Goal: Transaction & Acquisition: Obtain resource

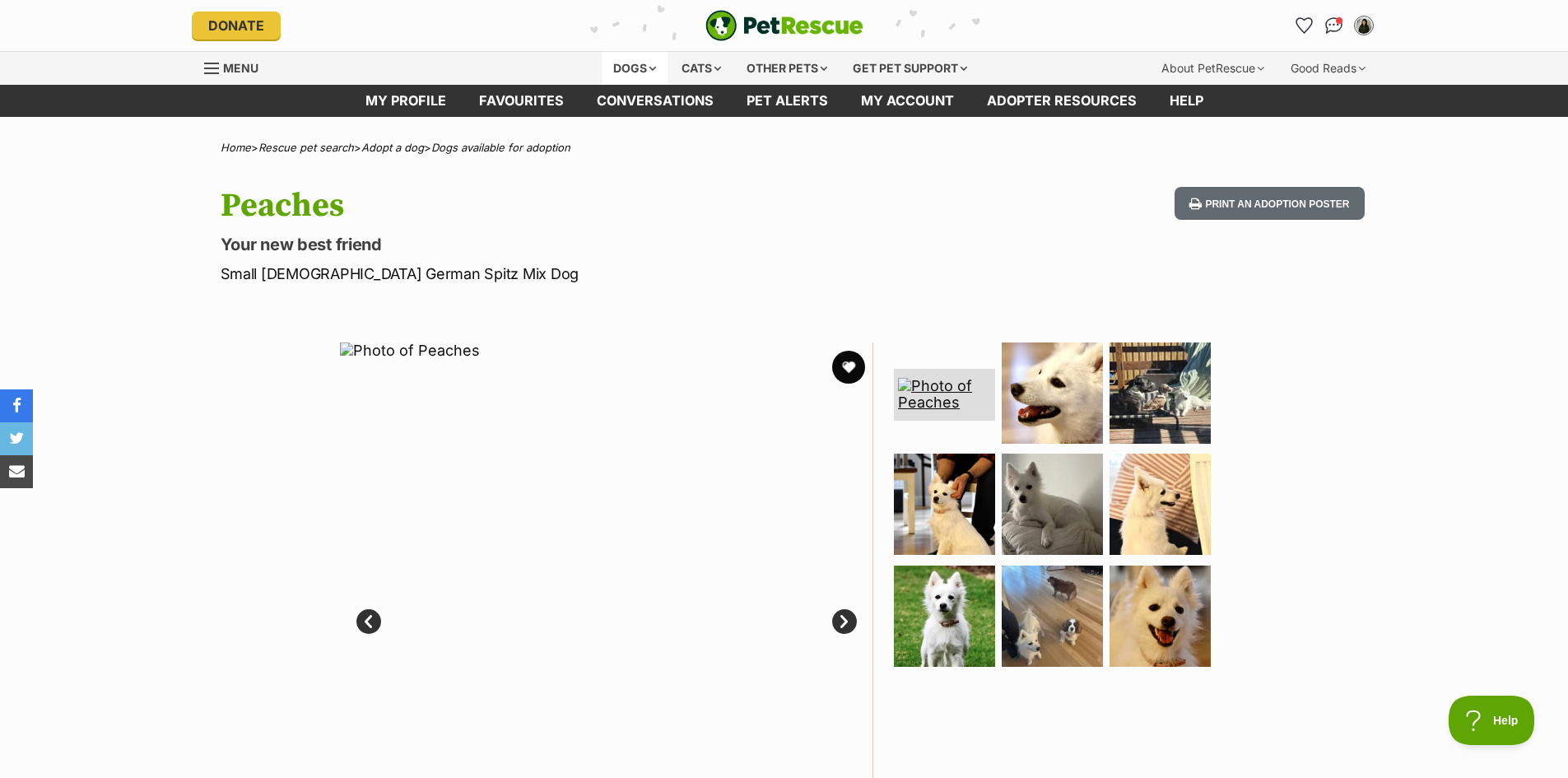
click at [623, 74] on div "Dogs" at bounding box center [634, 68] width 66 height 33
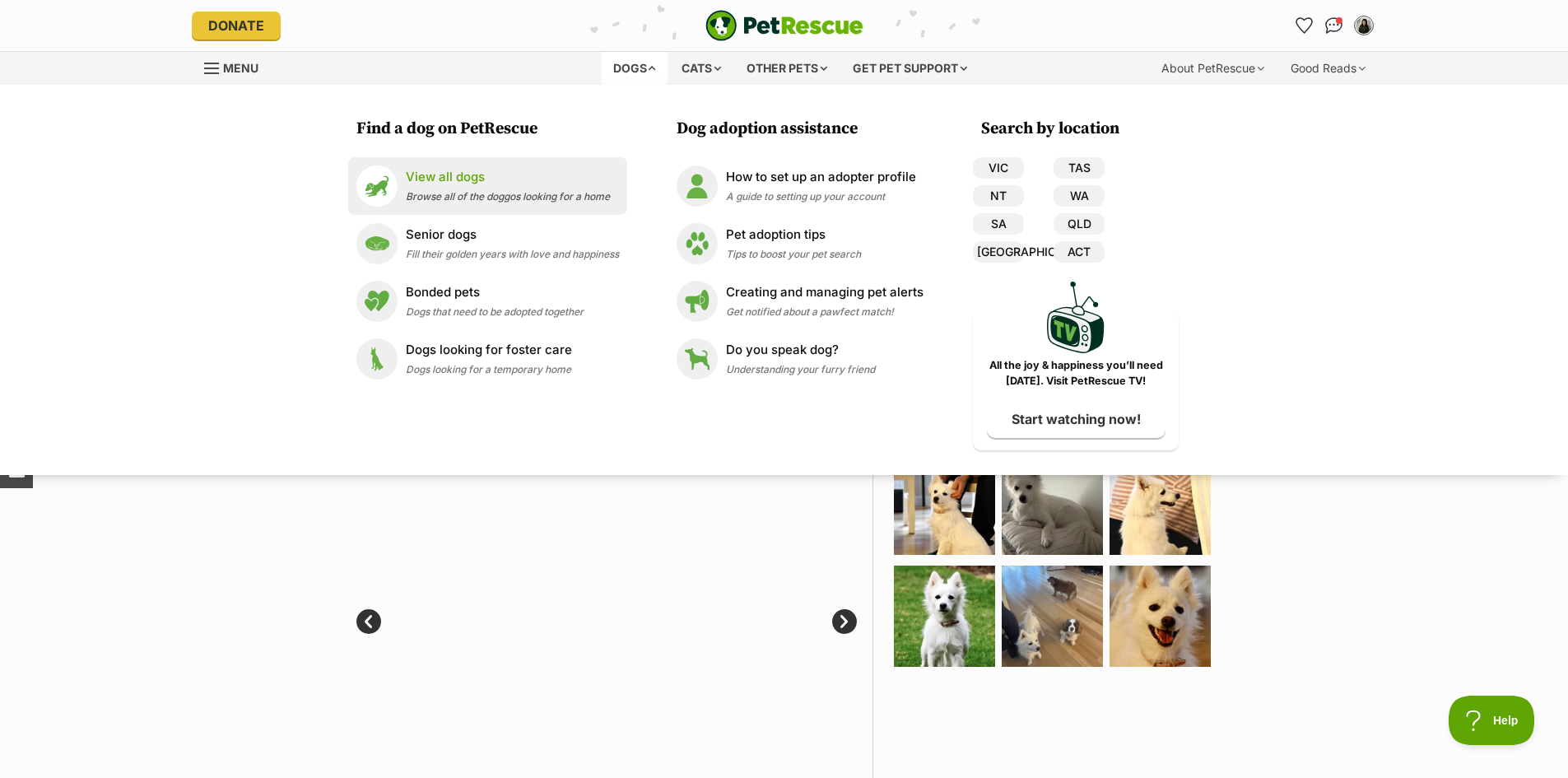
click at [437, 186] on div "View all dogs Browse all of the doggos looking for a home" at bounding box center [507, 186] width 204 height 36
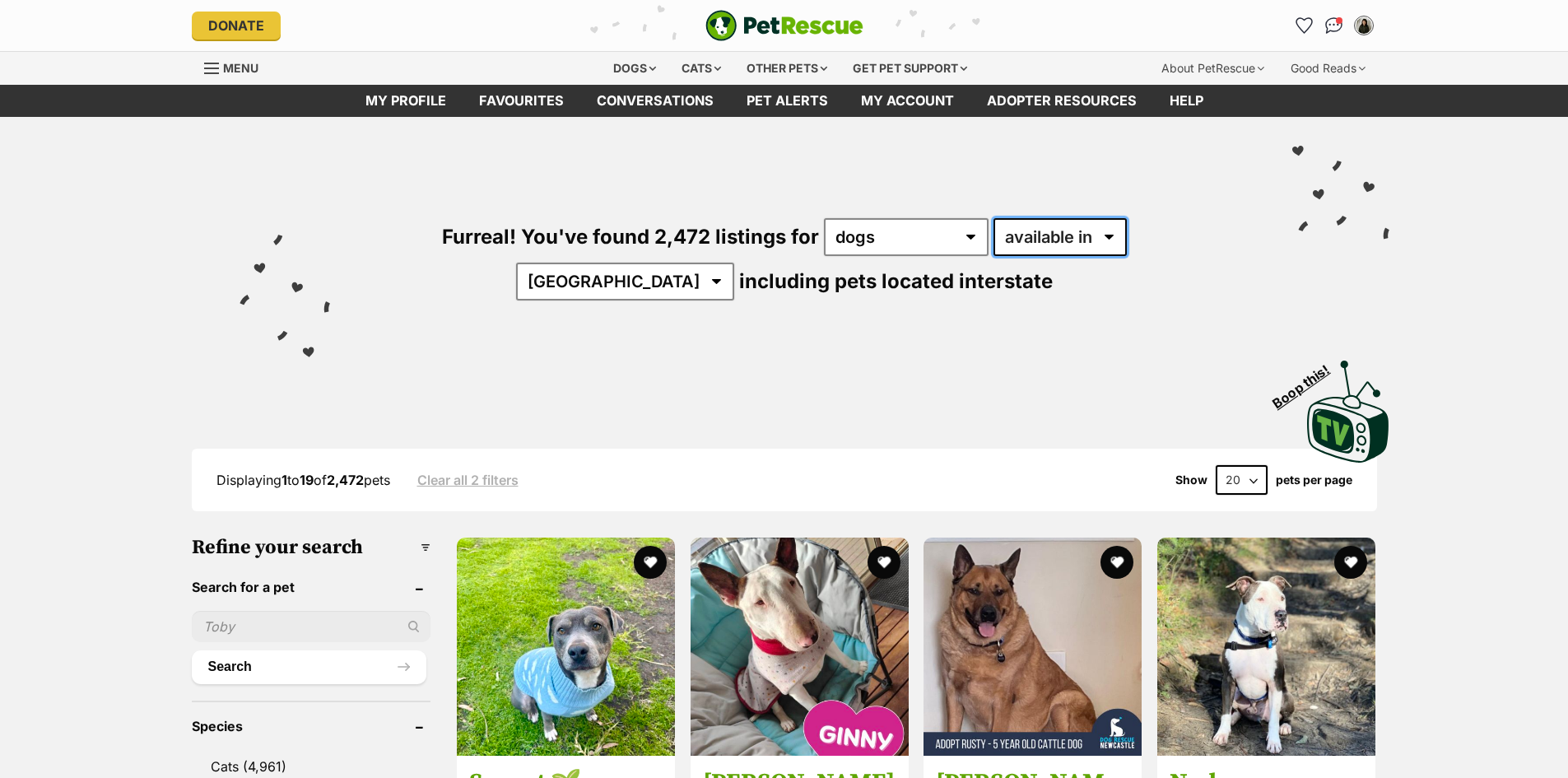
click at [1033, 242] on select "available in located in" at bounding box center [1060, 236] width 133 height 38
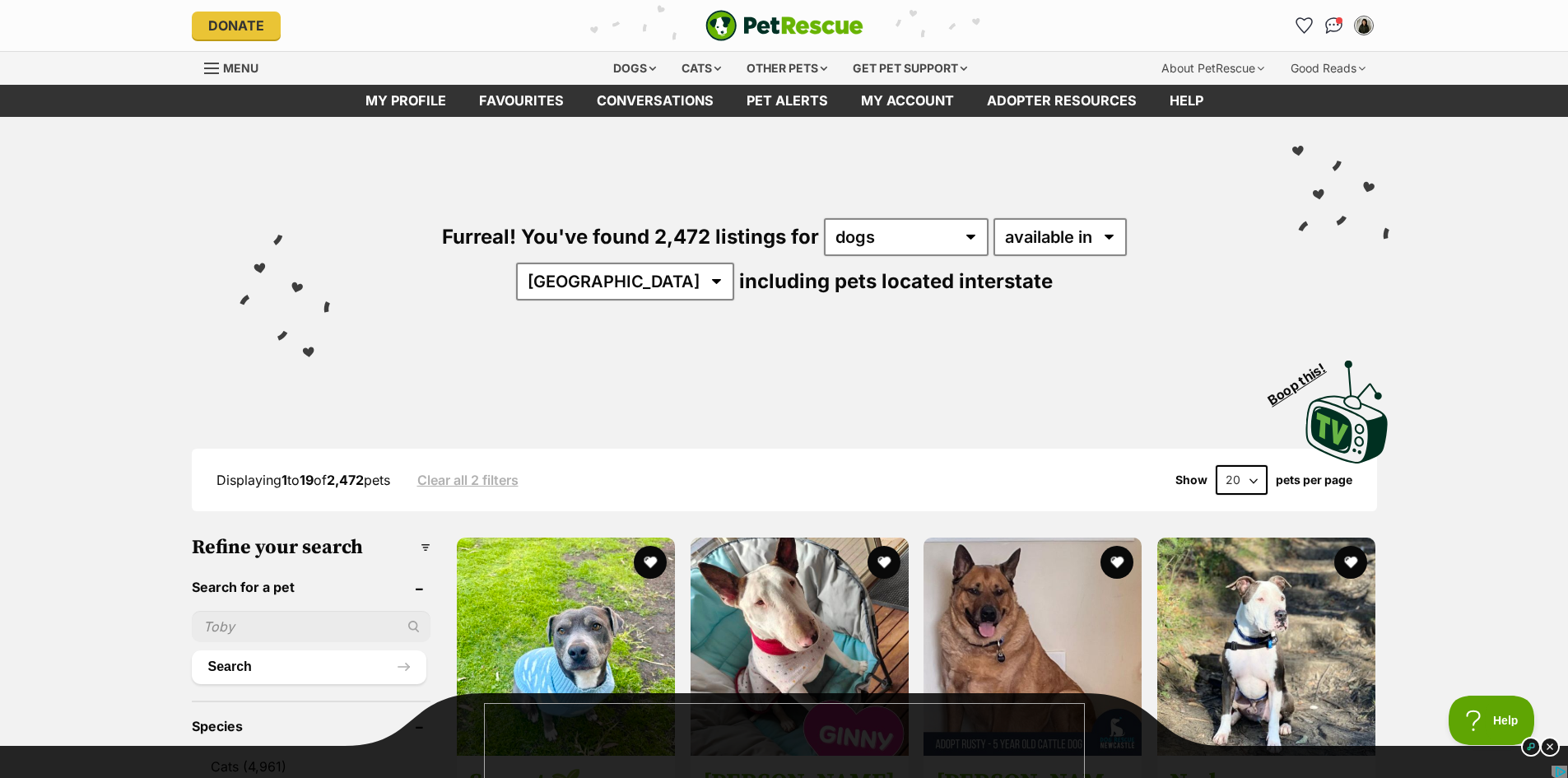
click at [540, 370] on div "Visit PetRescue TV (external site) Boop this!" at bounding box center [784, 406] width 1210 height 120
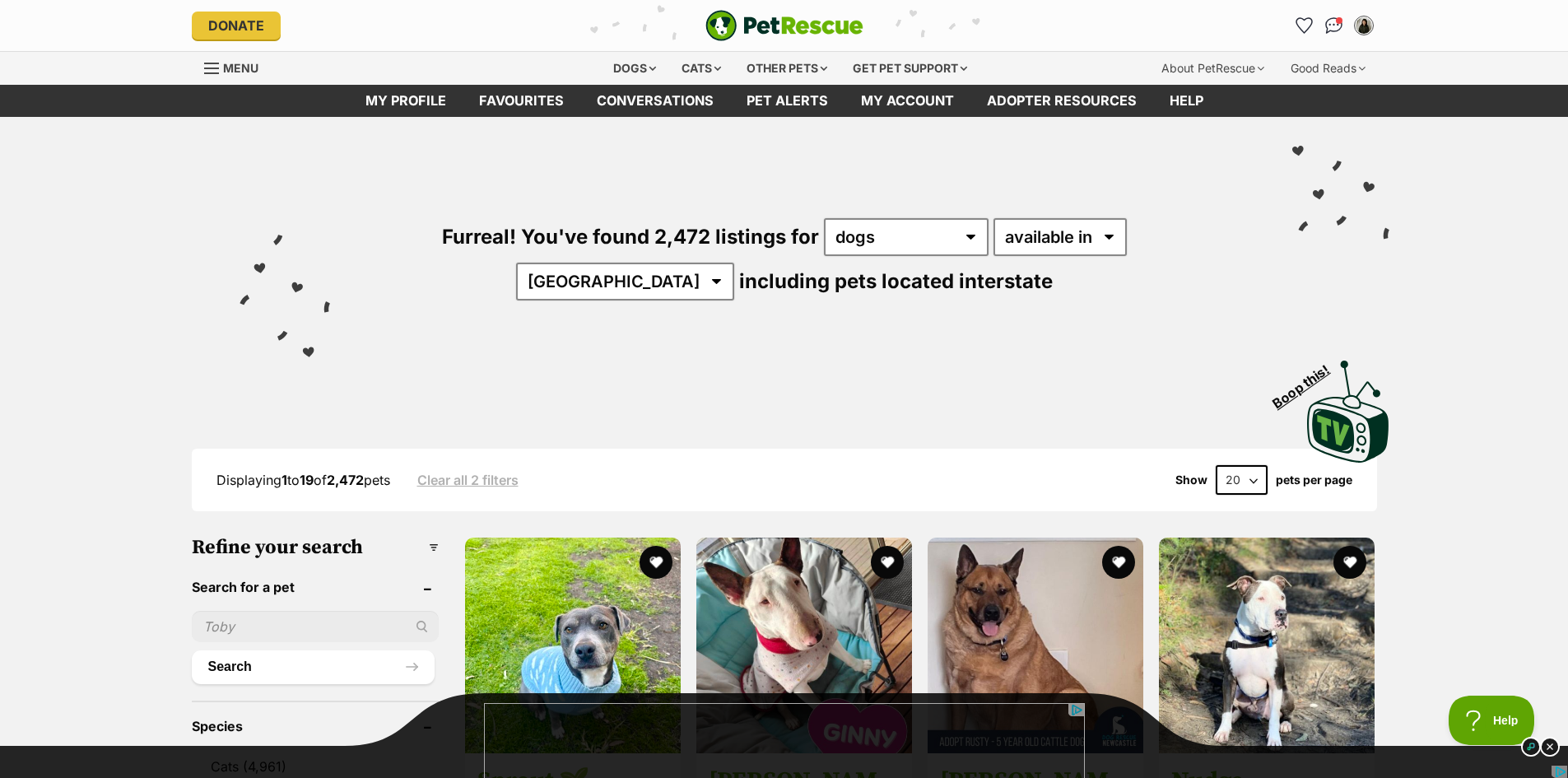
click at [466, 162] on div "Furreal! You've found 2,472 listings for any type of pet cats dogs other pets a…" at bounding box center [784, 231] width 1210 height 229
drag, startPoint x: 323, startPoint y: 181, endPoint x: 314, endPoint y: 172, distance: 12.7
click at [321, 178] on div "Furreal! You've found 2,472 listings for any type of pet cats dogs other pets a…" at bounding box center [784, 231] width 1210 height 229
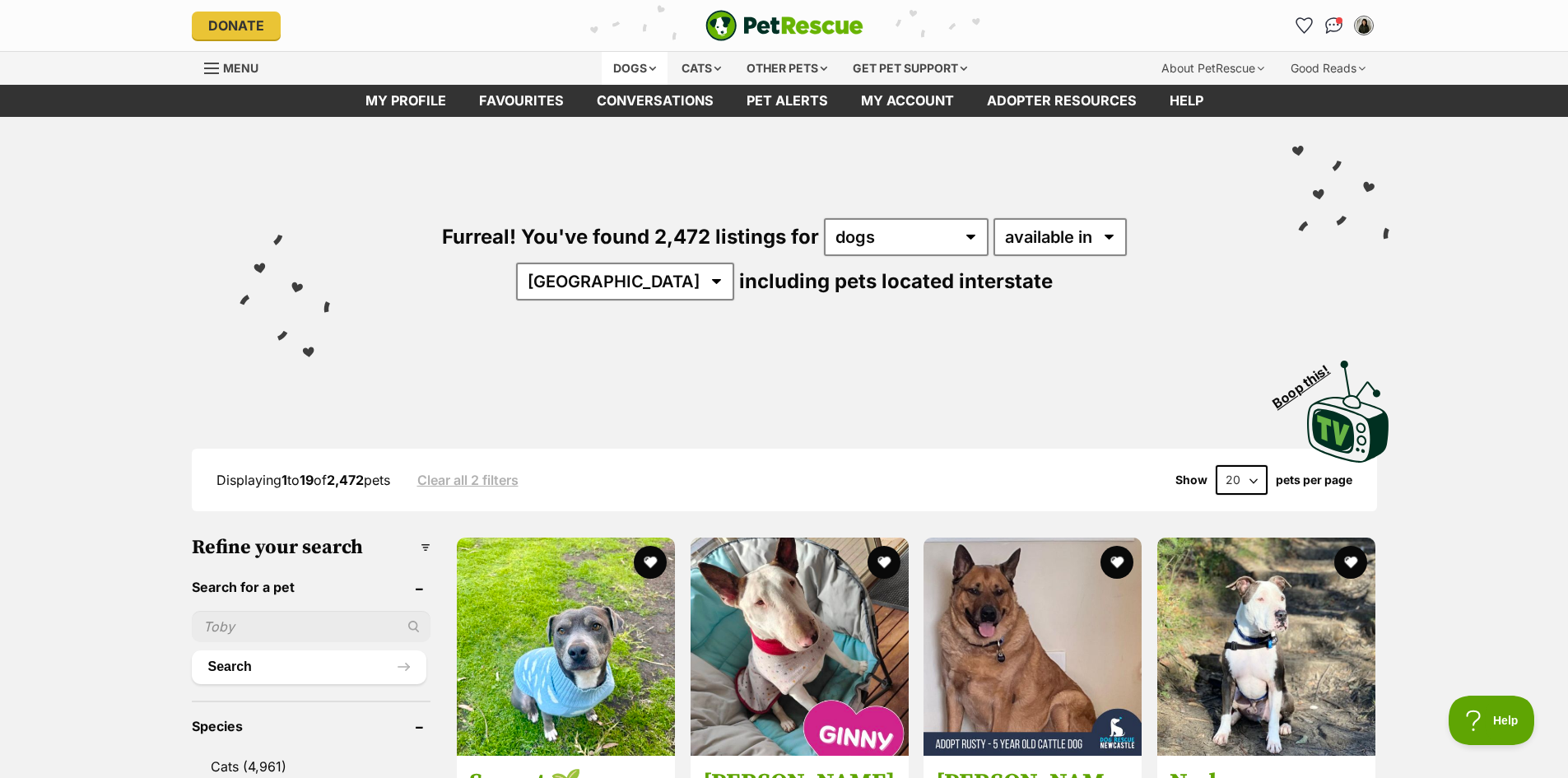
click at [642, 77] on div "Dogs" at bounding box center [634, 68] width 66 height 33
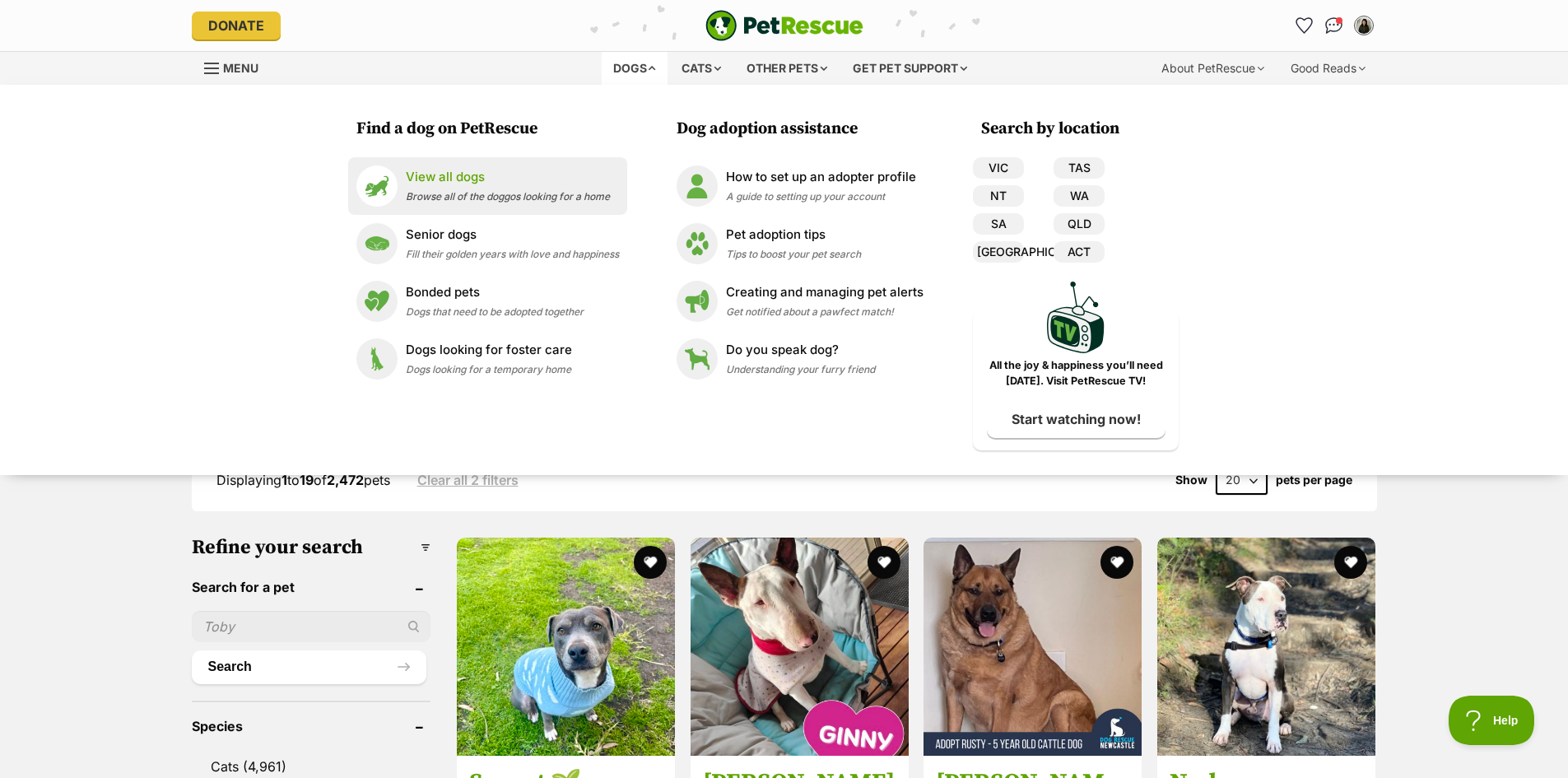
click at [467, 195] on span "Browse all of the doggos looking for a home" at bounding box center [507, 196] width 204 height 13
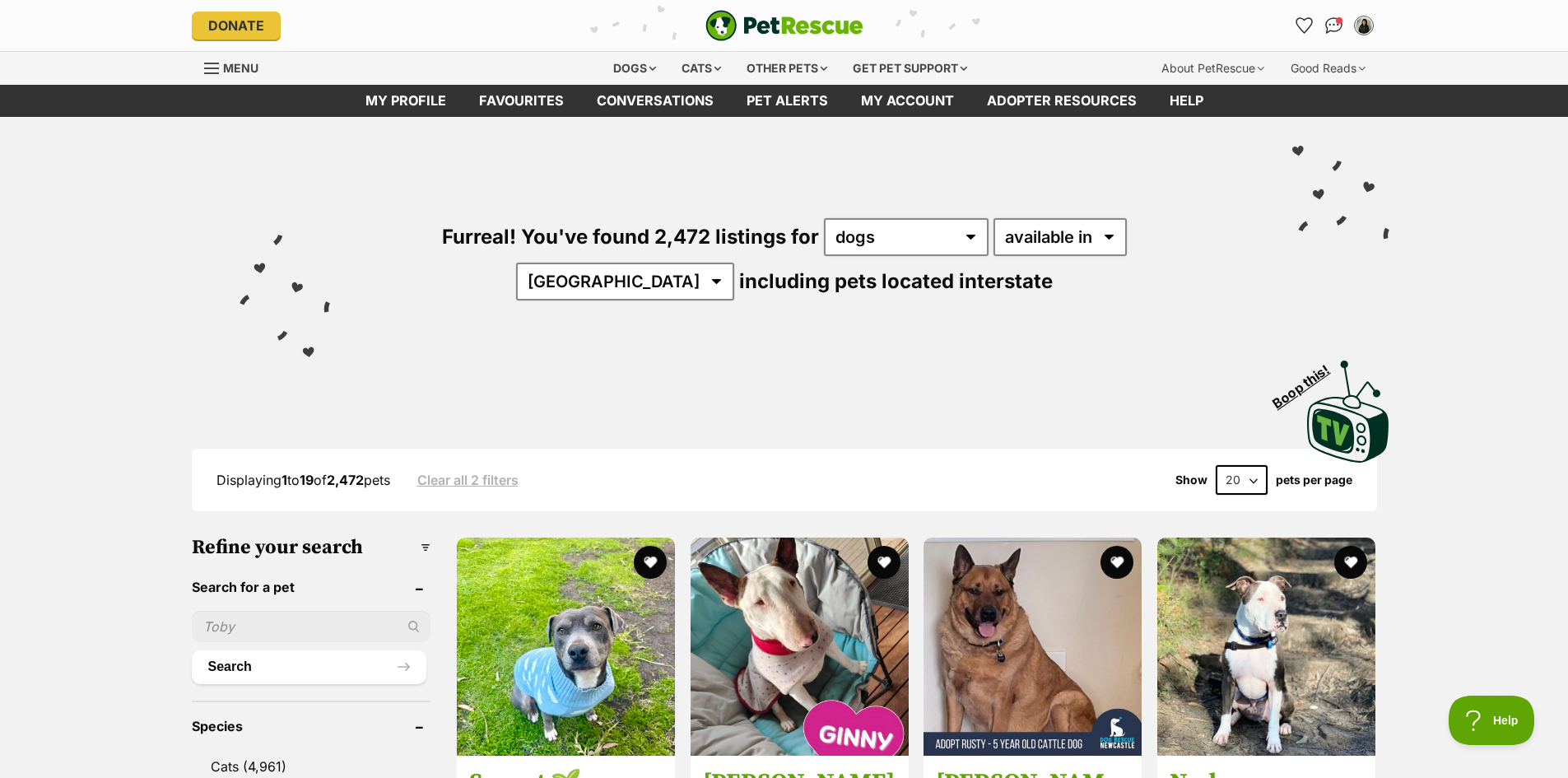
click at [301, 625] on input "text" at bounding box center [311, 626] width 239 height 31
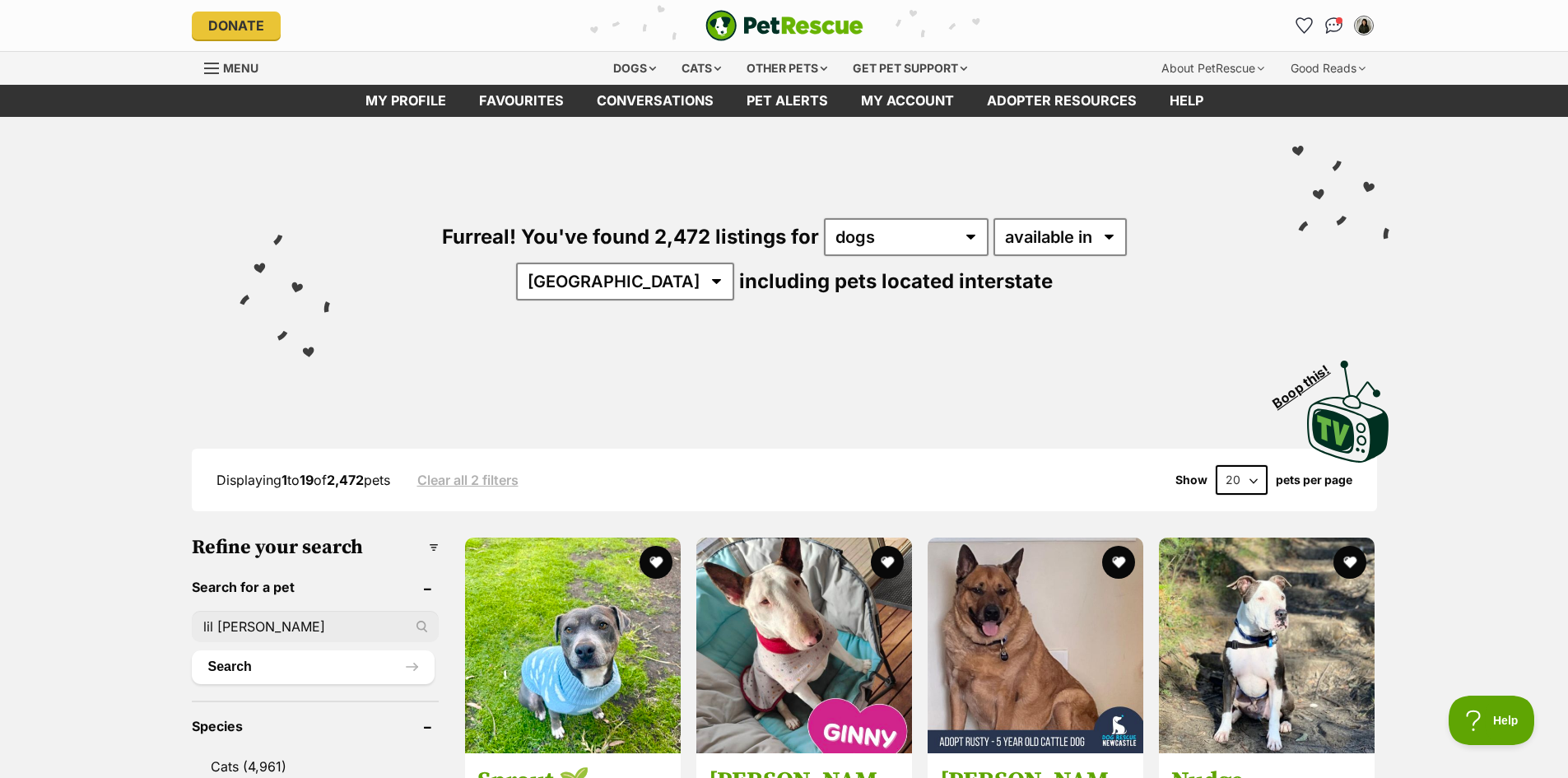
type input "lil miss ruby"
click at [191, 651] on button "Search" at bounding box center [313, 667] width 243 height 33
